Goal: Find specific page/section: Find specific page/section

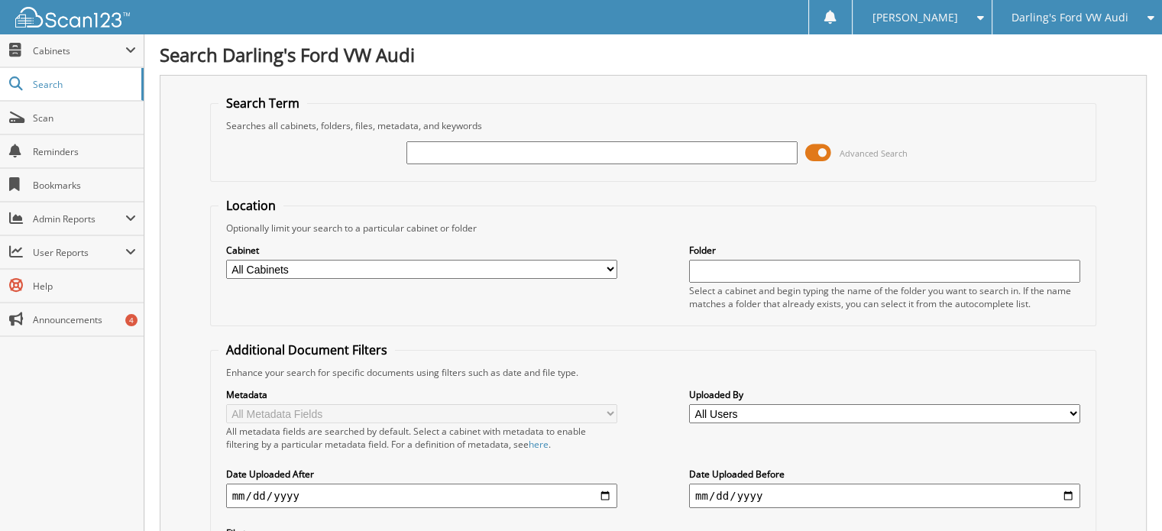
click at [451, 154] on input "text" at bounding box center [601, 152] width 391 height 23
type input "306482"
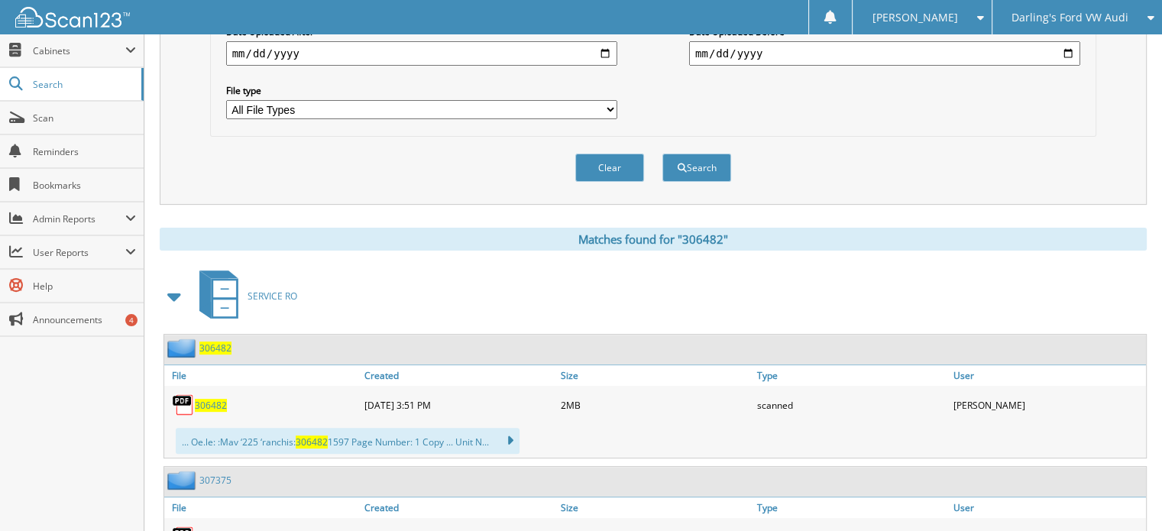
scroll to position [458, 0]
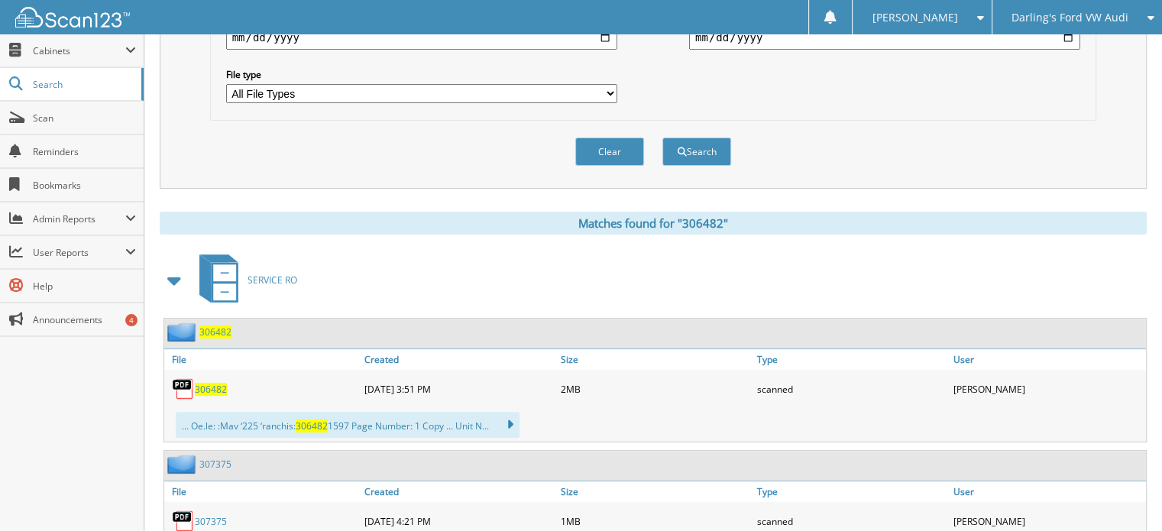
click at [205, 383] on span "306482" at bounding box center [211, 389] width 32 height 13
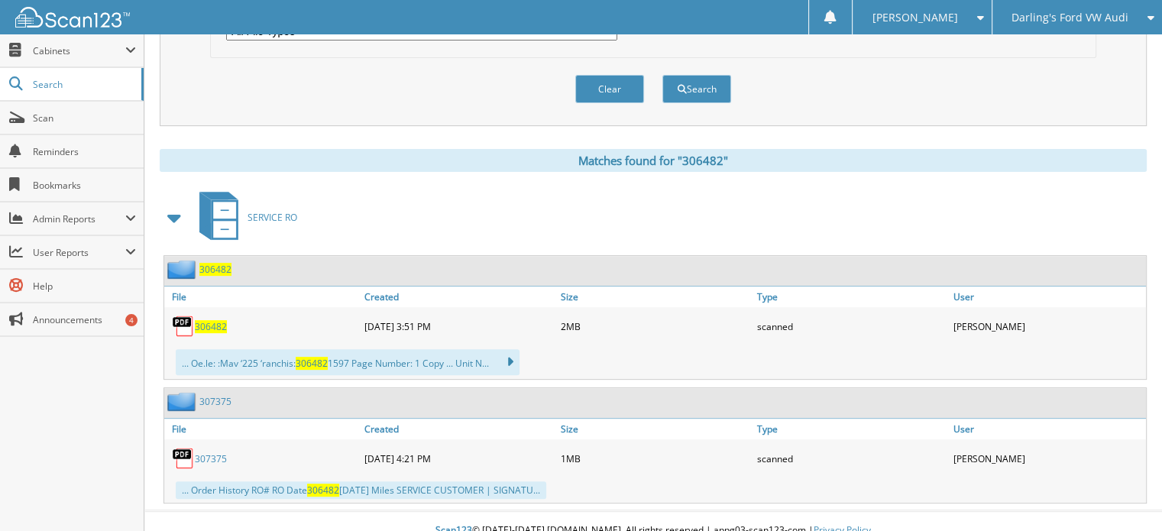
click at [205, 452] on link "307375" at bounding box center [211, 458] width 32 height 13
